Goal: Answer question/provide support: Share knowledge or assist other users

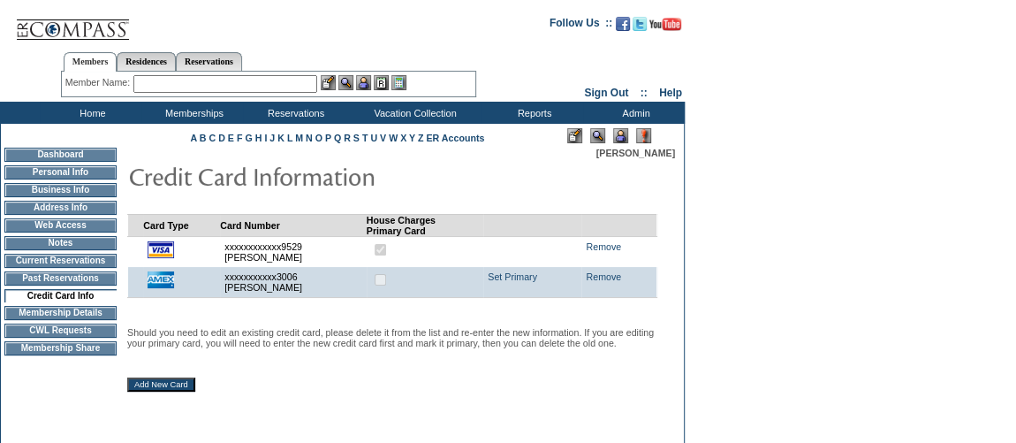
click at [273, 84] on input "text" at bounding box center [225, 84] width 184 height 18
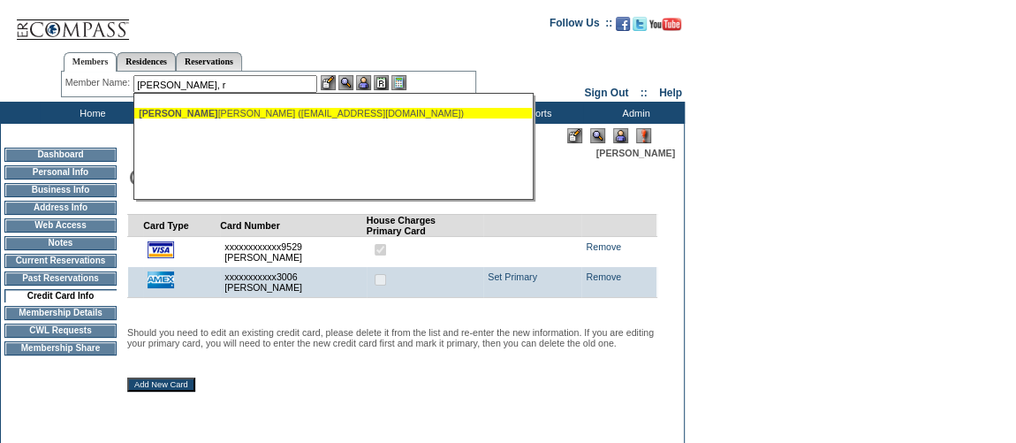
click at [261, 116] on div "Hart, R obert (rshart1@yahoo.com)" at bounding box center [333, 113] width 389 height 11
type input "Hart, Robert (rshart1@yahoo.com)"
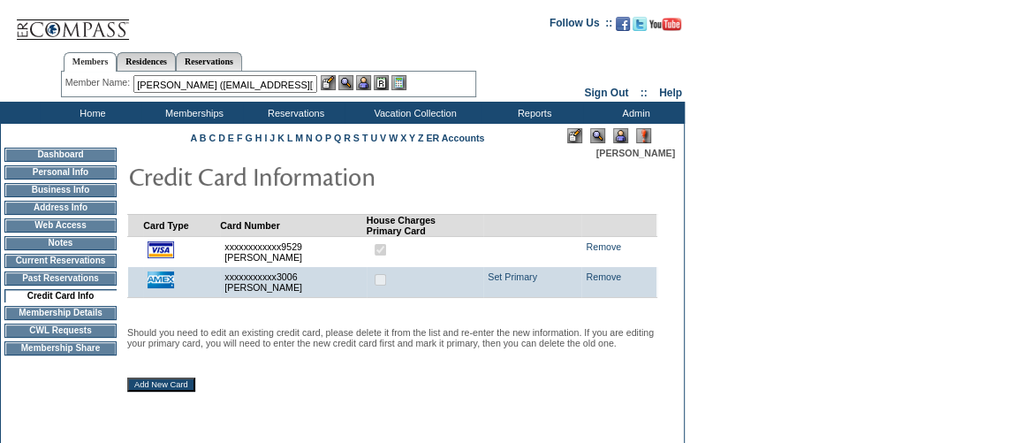
click at [389, 81] on img at bounding box center [381, 82] width 15 height 15
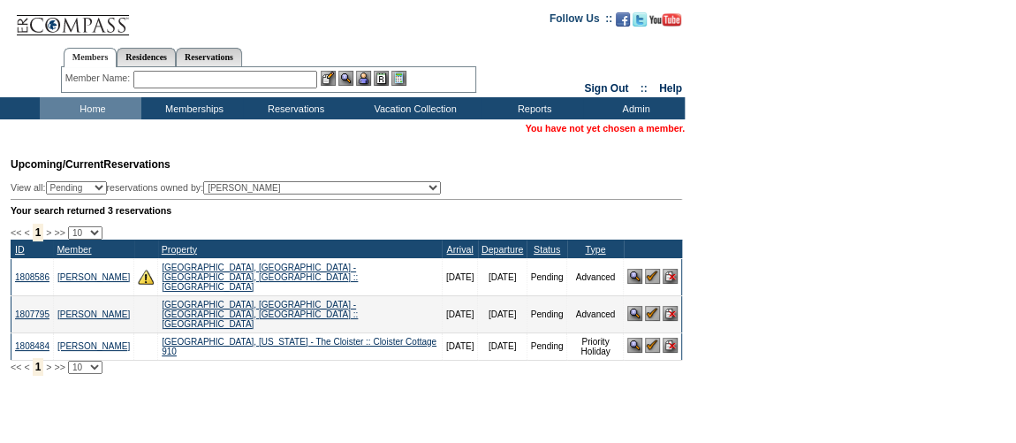
click at [331, 193] on select "(All) Abell, Courtney Accounting (MSM), Team Adams, Nicole (inactive) Admin, IT…" at bounding box center [322, 187] width 238 height 13
select select "26375"
click at [236, 184] on select "(All) Abell, Courtney Accounting (MSM), Team Adams, Nicole (inactive) Admin, IT…" at bounding box center [322, 187] width 238 height 13
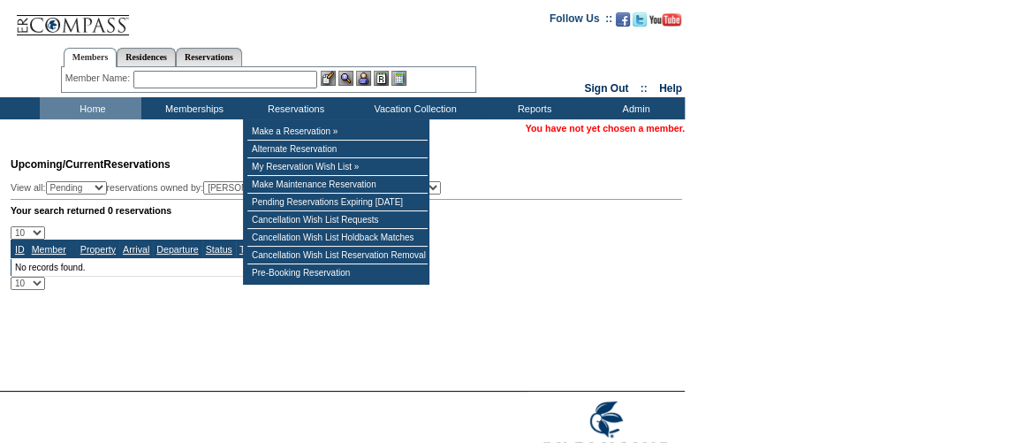
click at [280, 82] on input "text" at bounding box center [225, 80] width 184 height 18
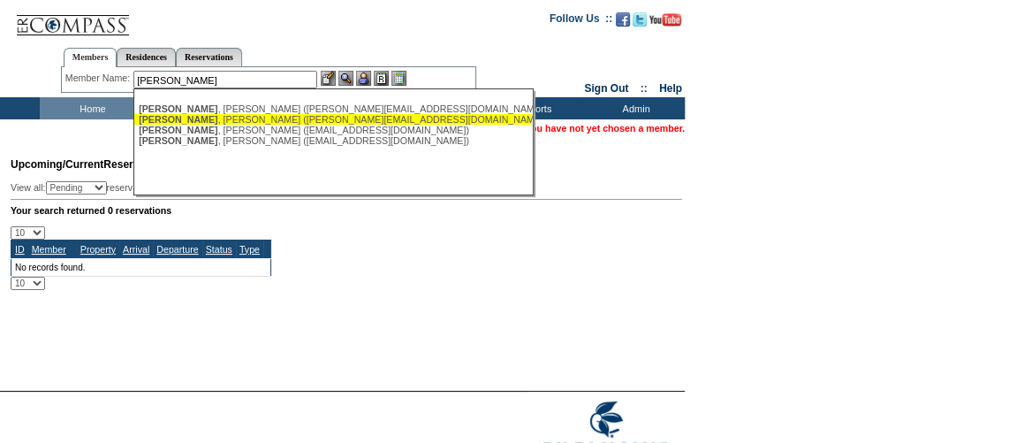
click at [269, 123] on div "[PERSON_NAME] ([PERSON_NAME][EMAIL_ADDRESS][DOMAIN_NAME])" at bounding box center [333, 119] width 389 height 11
type input "[PERSON_NAME] ([PERSON_NAME][EMAIL_ADDRESS][DOMAIN_NAME])"
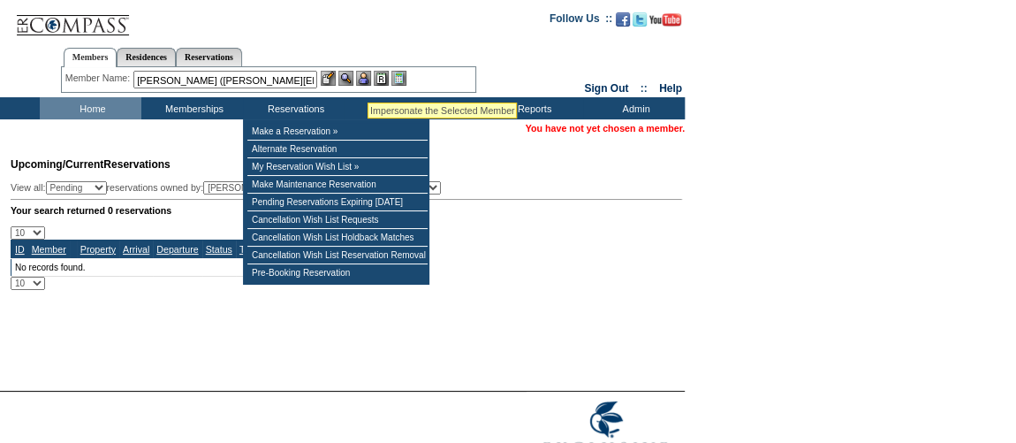
click at [367, 79] on img at bounding box center [363, 78] width 15 height 15
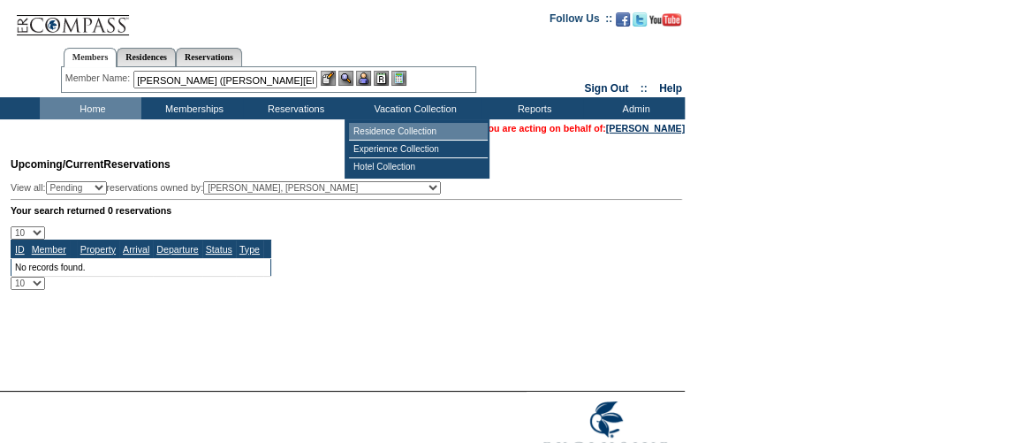
click at [394, 128] on td "Residence Collection" at bounding box center [418, 132] width 139 height 18
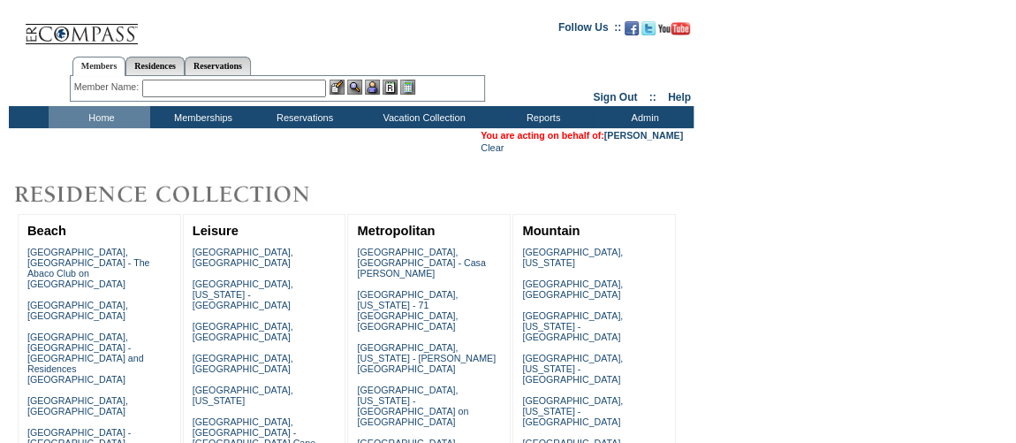
scroll to position [4, 0]
